Goal: Information Seeking & Learning: Check status

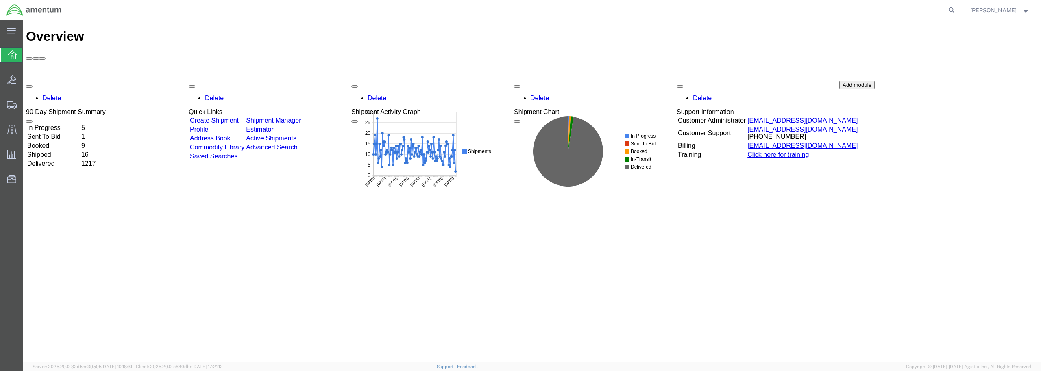
click at [929, 8] on agx-global-search at bounding box center [828, 10] width 260 height 20
click at [958, 9] on icon at bounding box center [951, 9] width 11 height 11
type input "57051439"
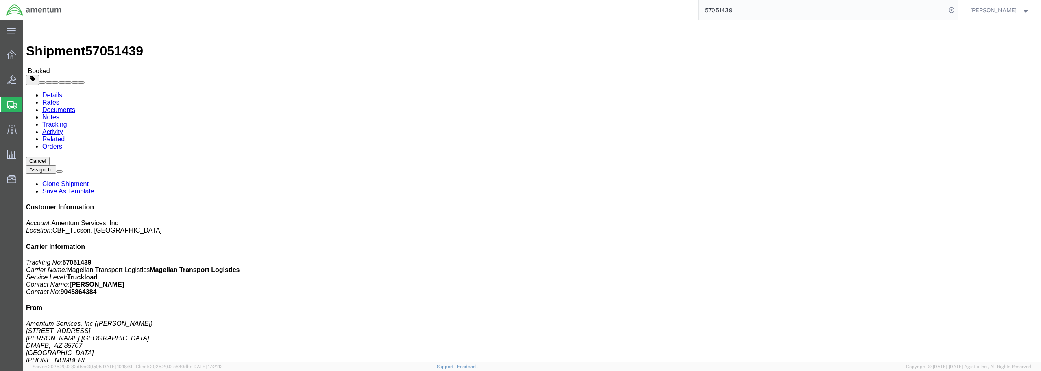
click link "Tracking"
